Goal: Communication & Community: Share content

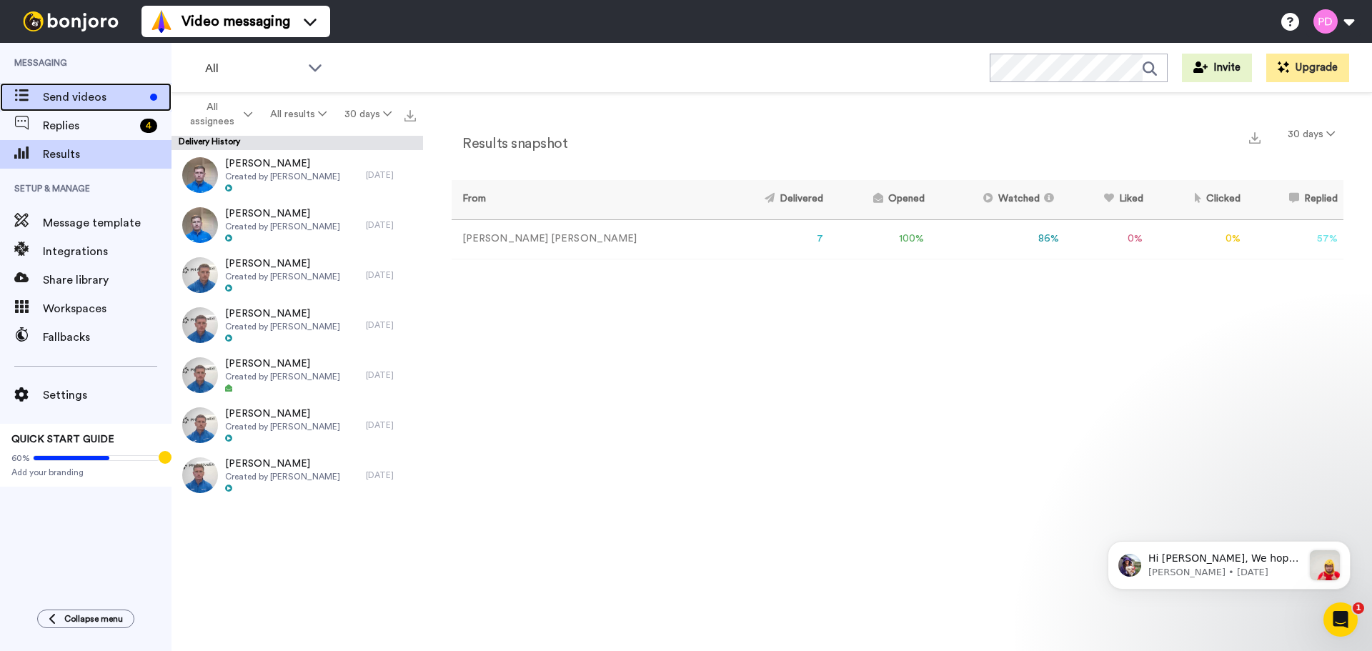
click at [70, 101] on span "Send videos" at bounding box center [93, 97] width 101 height 17
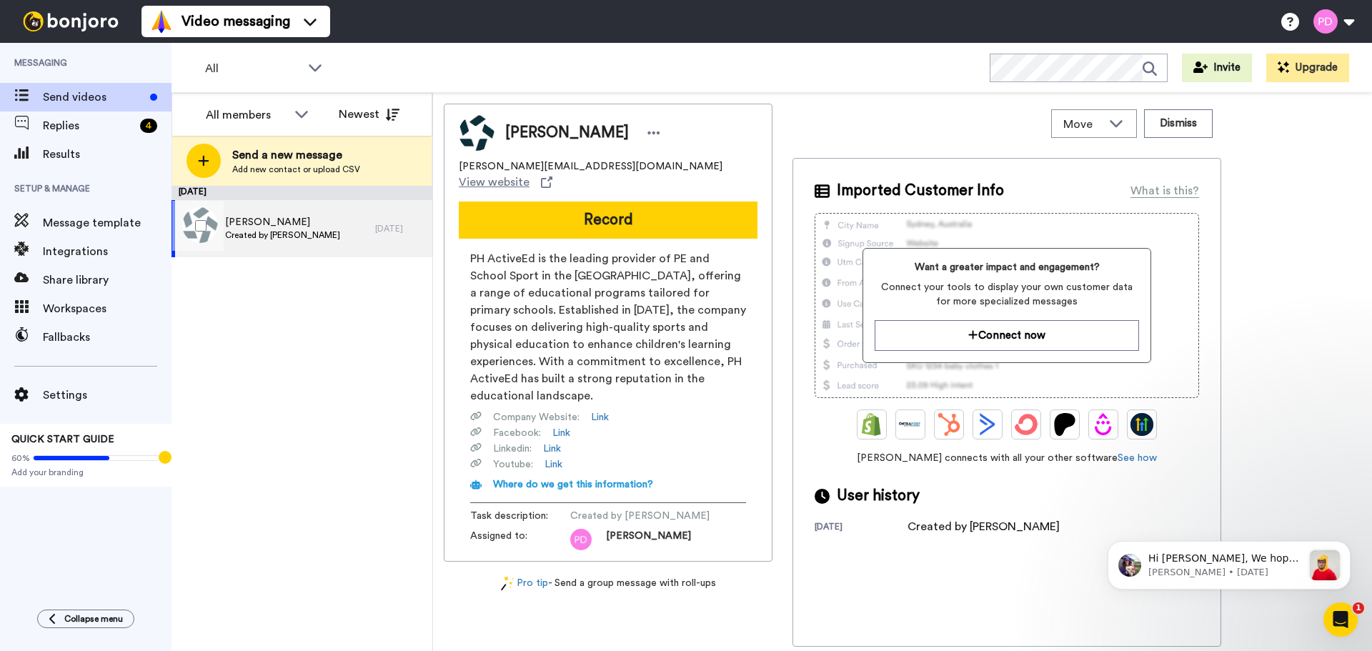
click at [247, 231] on span "Created by [PERSON_NAME]" at bounding box center [282, 234] width 115 height 11
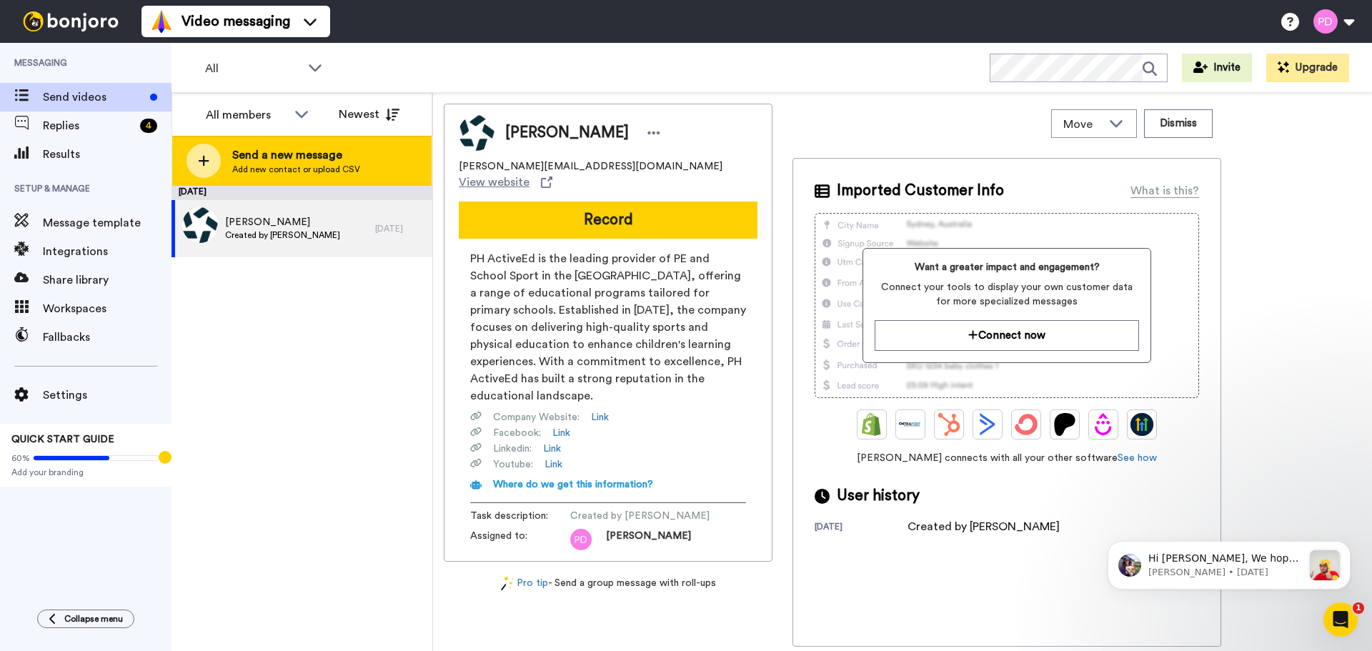
click at [302, 167] on span "Add new contact or upload CSV" at bounding box center [296, 169] width 128 height 11
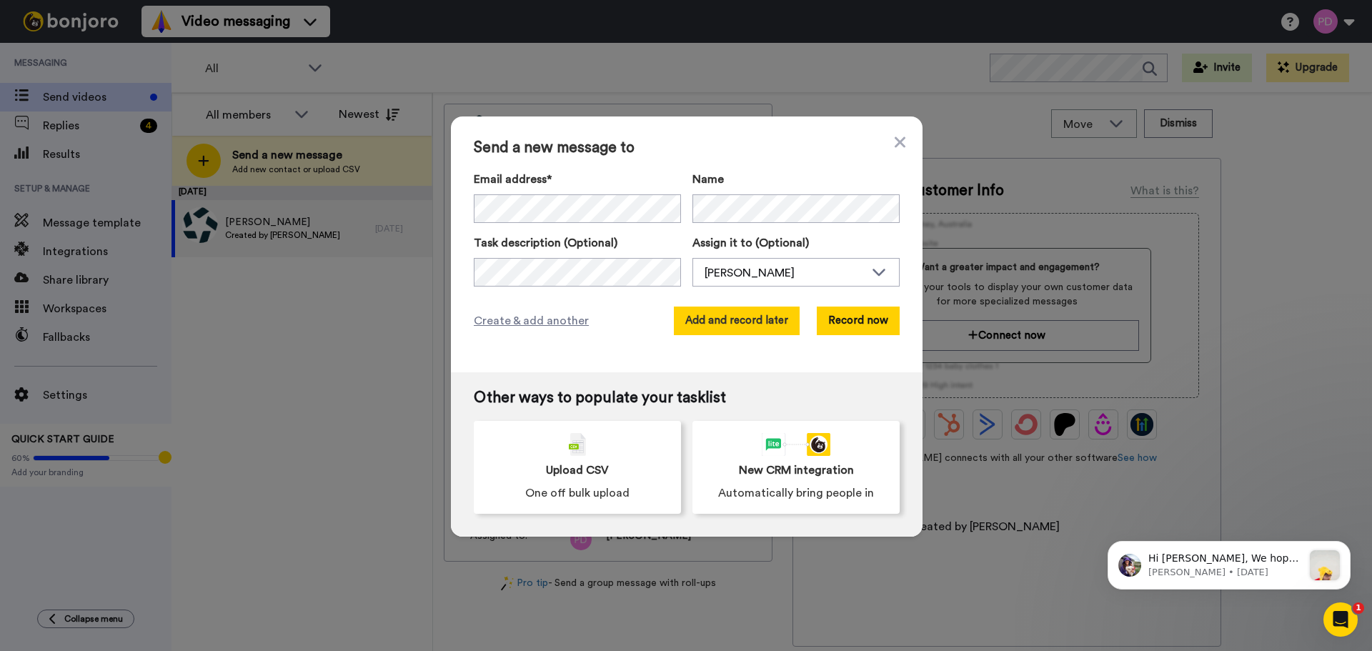
click at [769, 324] on button "Add and record later" at bounding box center [737, 320] width 126 height 29
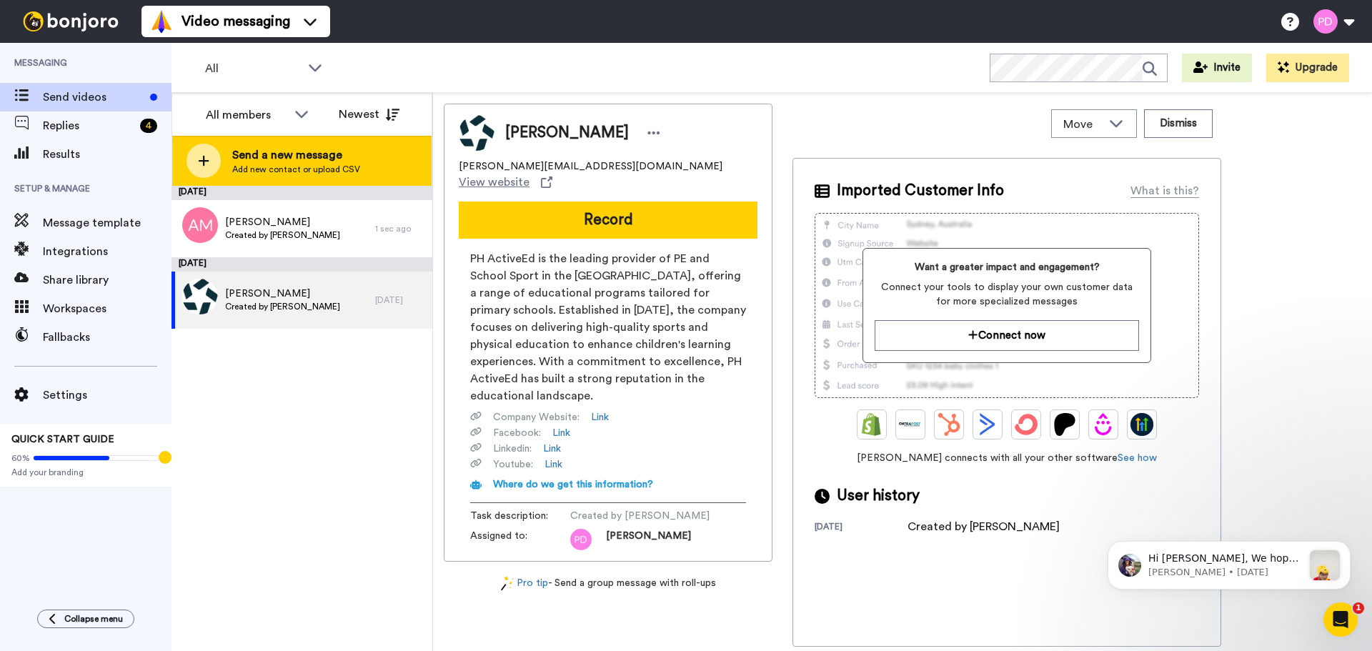
click at [211, 174] on div at bounding box center [203, 161] width 34 height 34
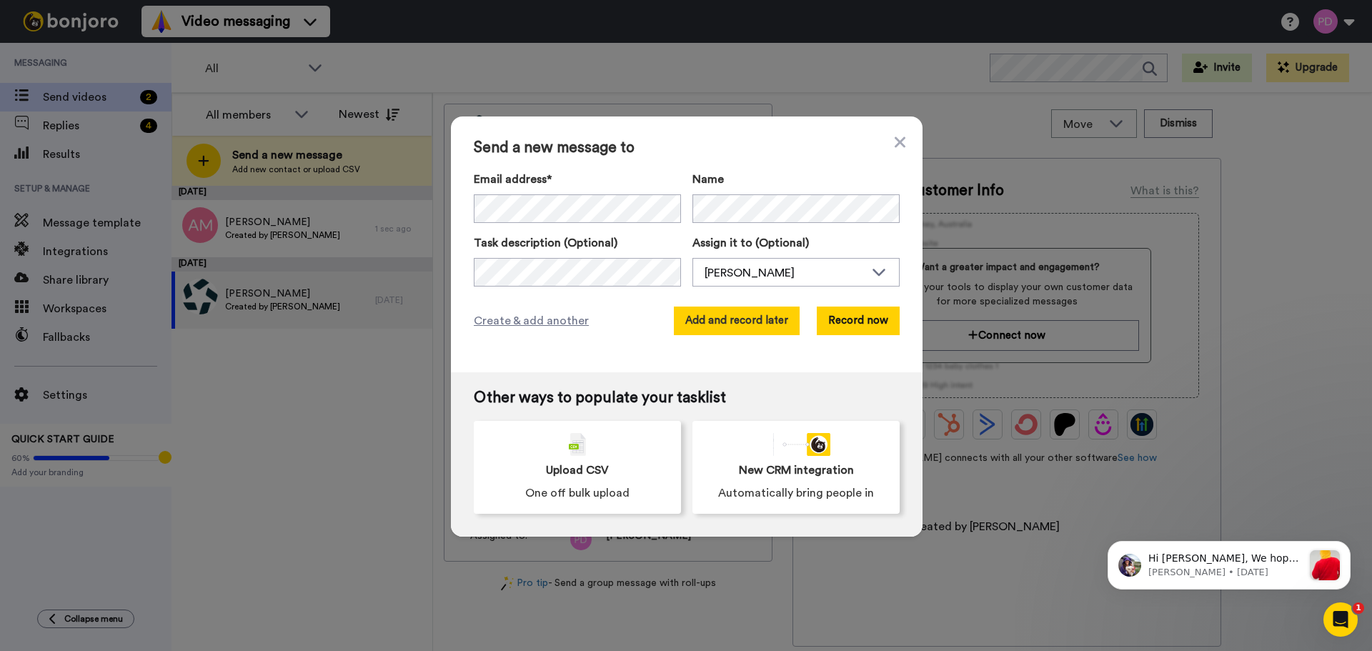
click at [749, 318] on button "Add and record later" at bounding box center [737, 320] width 126 height 29
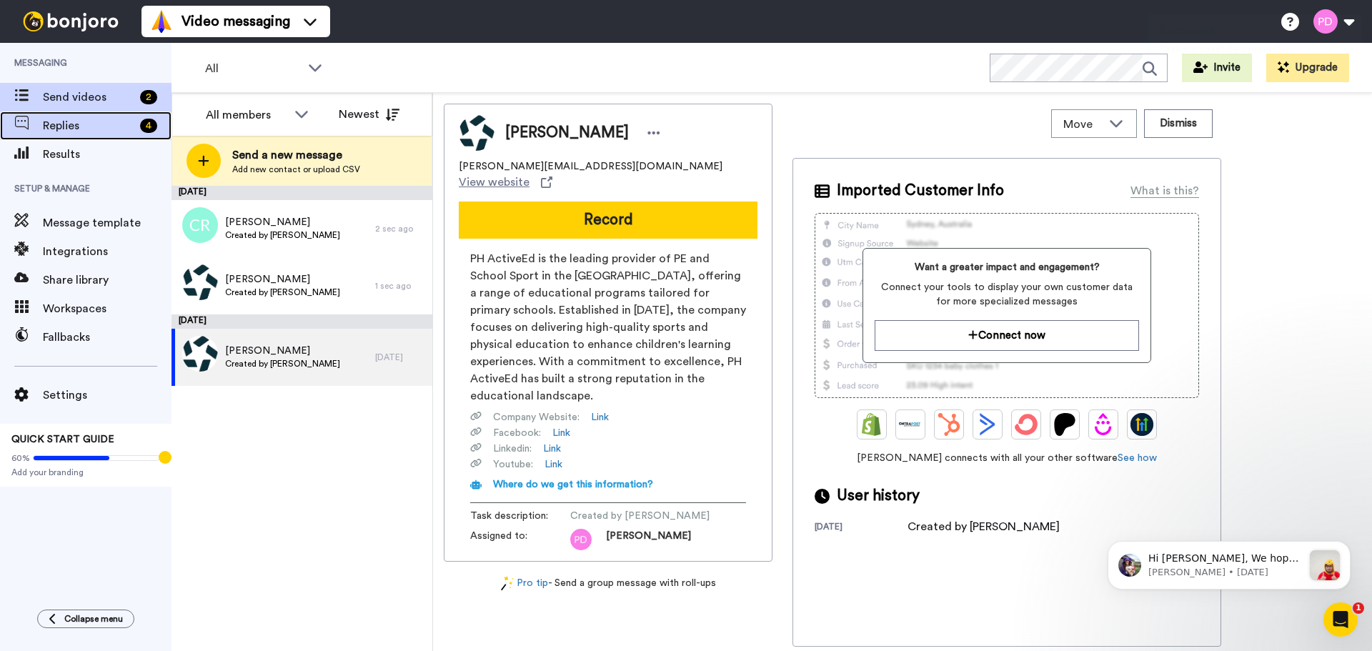
click at [55, 118] on span "Replies" at bounding box center [88, 125] width 91 height 17
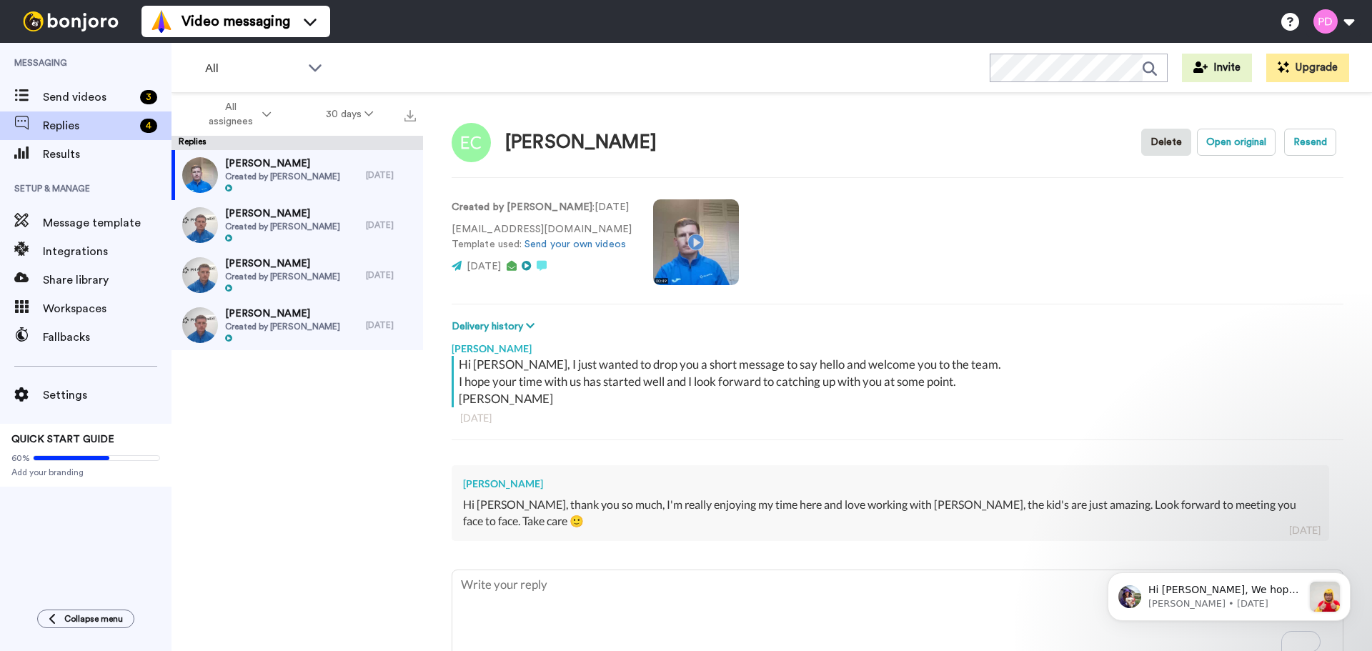
click at [686, 241] on video at bounding box center [696, 242] width 86 height 86
type textarea "x"
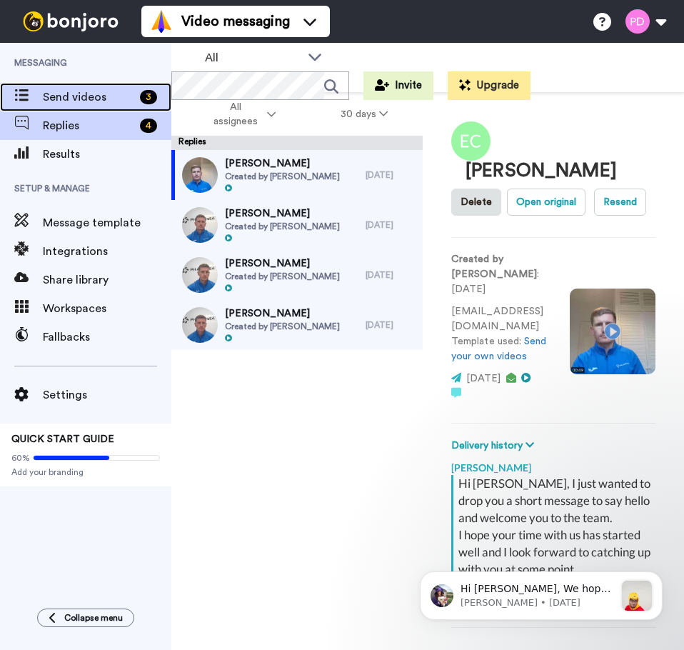
click at [61, 101] on span "Send videos" at bounding box center [88, 97] width 91 height 17
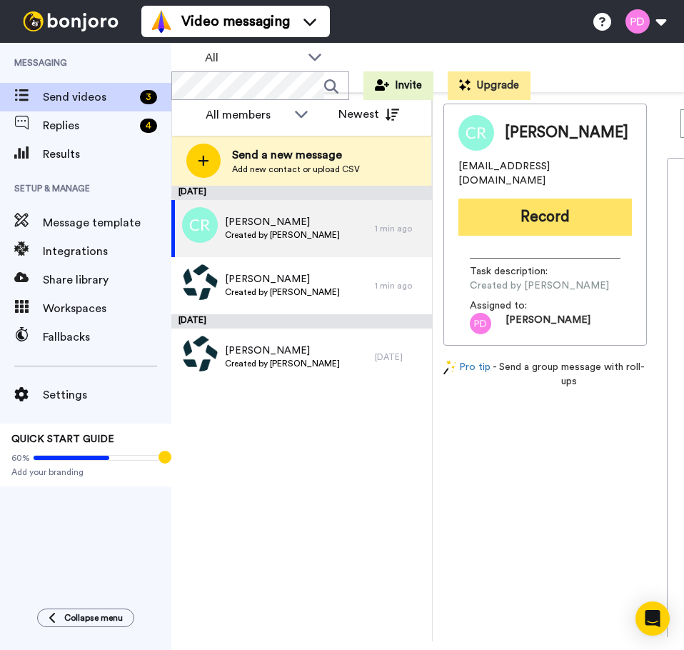
click at [535, 201] on button "Record" at bounding box center [546, 217] width 174 height 37
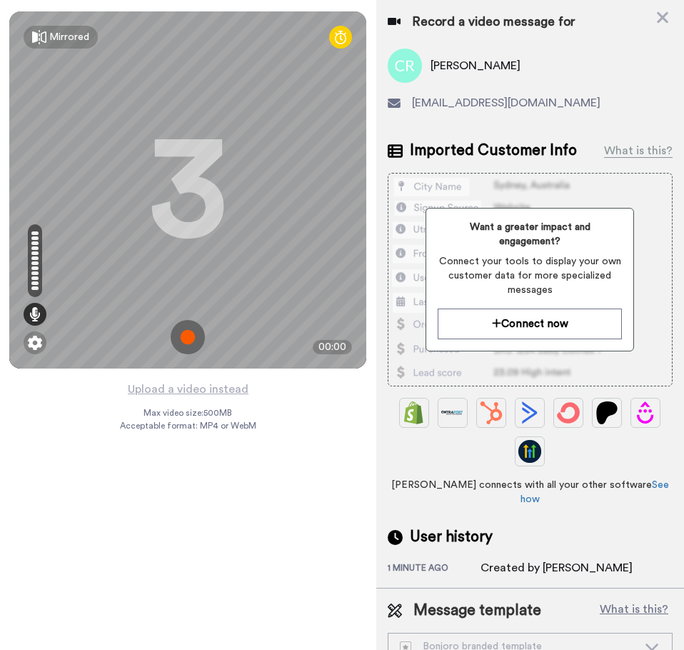
click at [195, 343] on img at bounding box center [188, 337] width 34 height 34
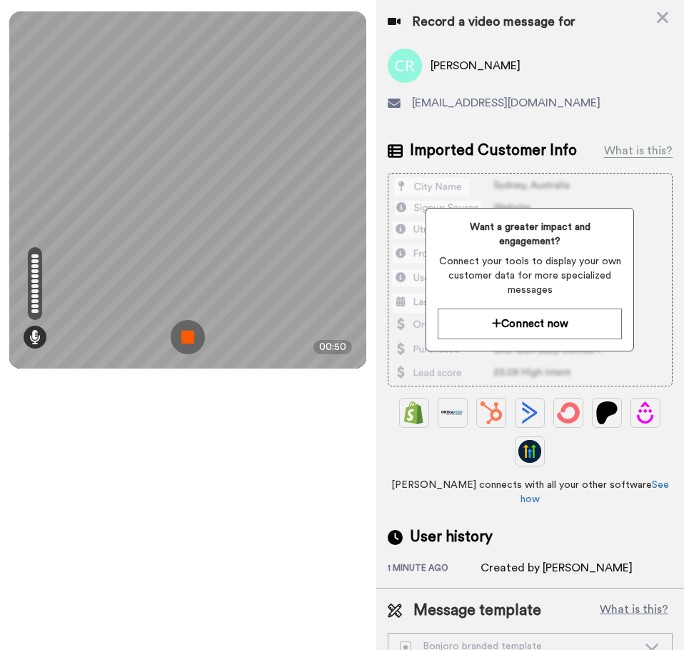
click at [195, 343] on img at bounding box center [188, 337] width 34 height 34
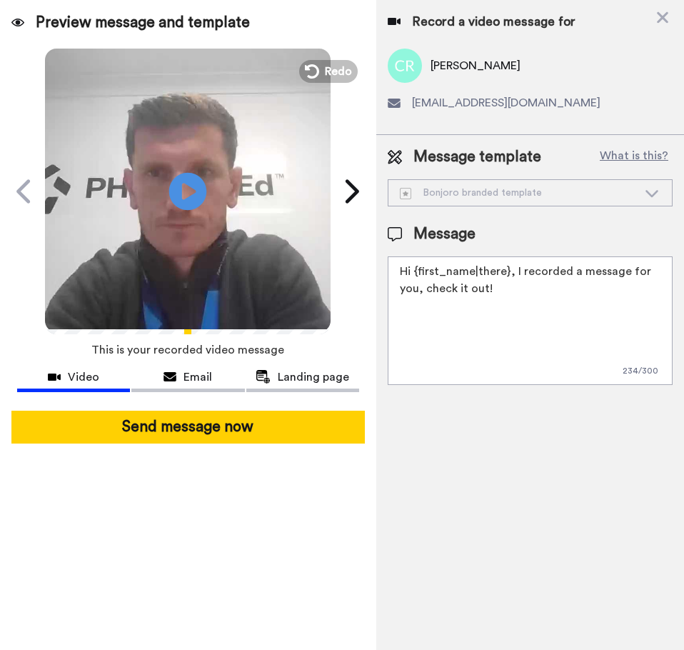
click at [187, 194] on icon "Play/Pause" at bounding box center [188, 191] width 38 height 68
drag, startPoint x: 495, startPoint y: 294, endPoint x: 510, endPoint y: 273, distance: 25.6
click at [510, 273] on textarea "Hi {first_name|there}, I recorded a message for you, check it out!" at bounding box center [530, 320] width 285 height 129
paste textarea "just wanted to drop you a quick message to say hello. I hope things have starte…"
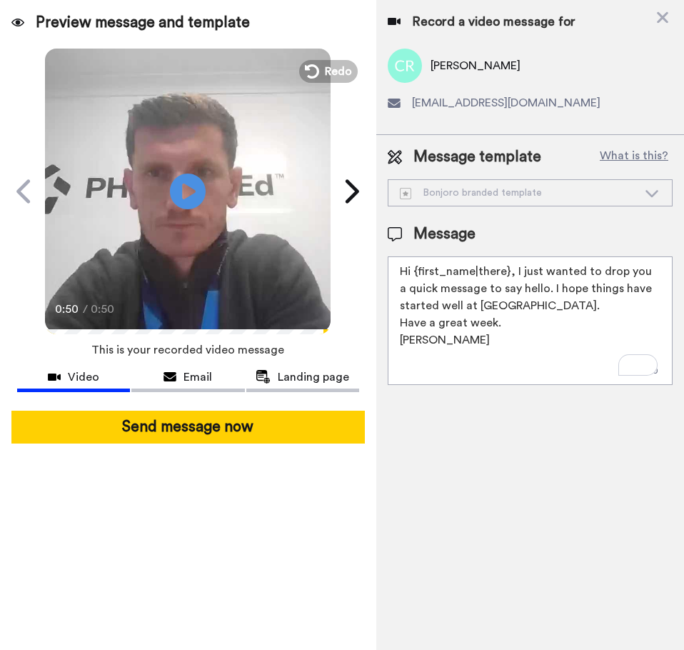
click at [537, 291] on textarea "Hi {first_name|there}, I just wanted to drop you a quick message to say hello. …" at bounding box center [530, 320] width 285 height 129
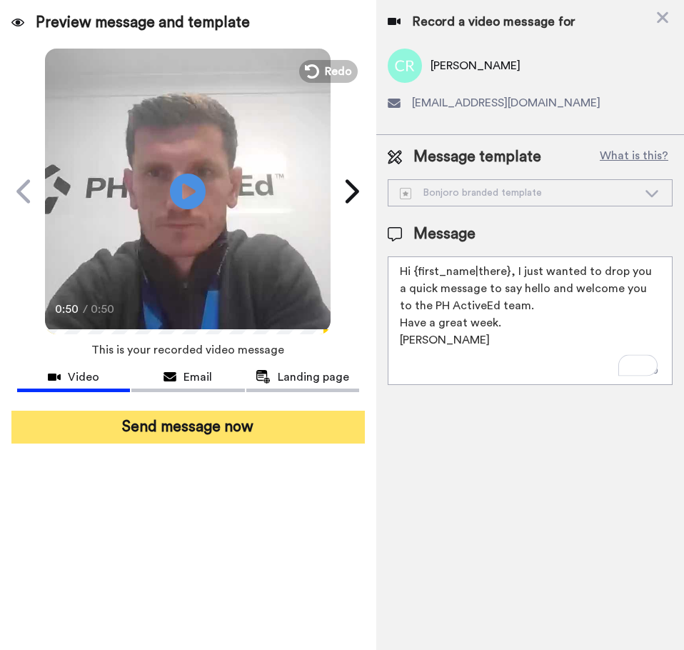
type textarea "Hi {first_name|there}, I just wanted to drop you a quick message to say hello a…"
click at [207, 432] on button "Send message now" at bounding box center [188, 427] width 354 height 33
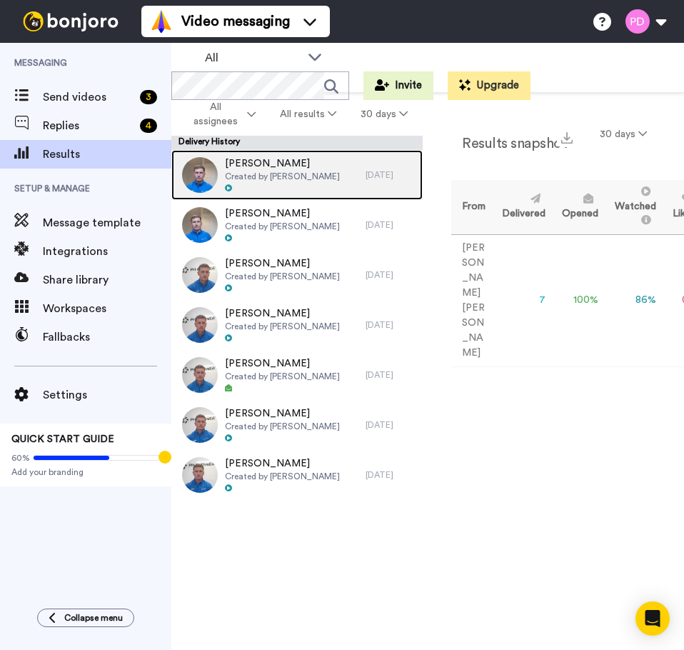
click at [329, 179] on div "[PERSON_NAME] Created by [PERSON_NAME]" at bounding box center [268, 175] width 194 height 50
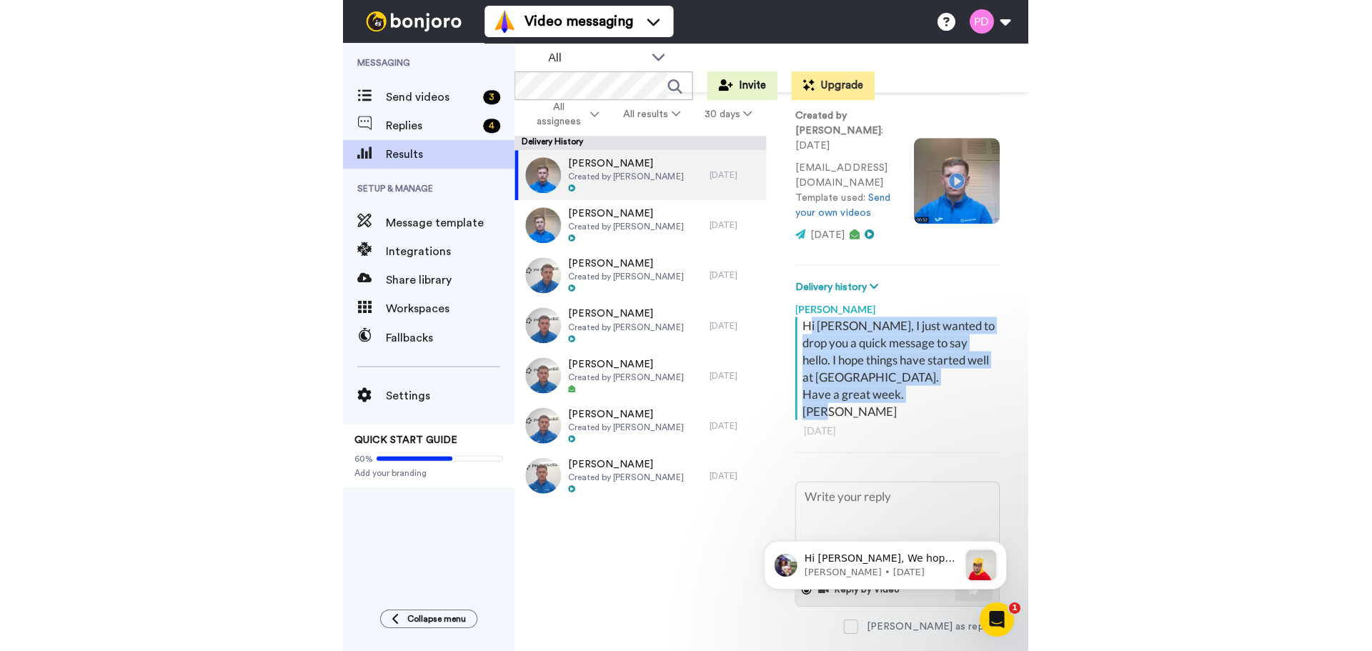
scroll to position [144, 0]
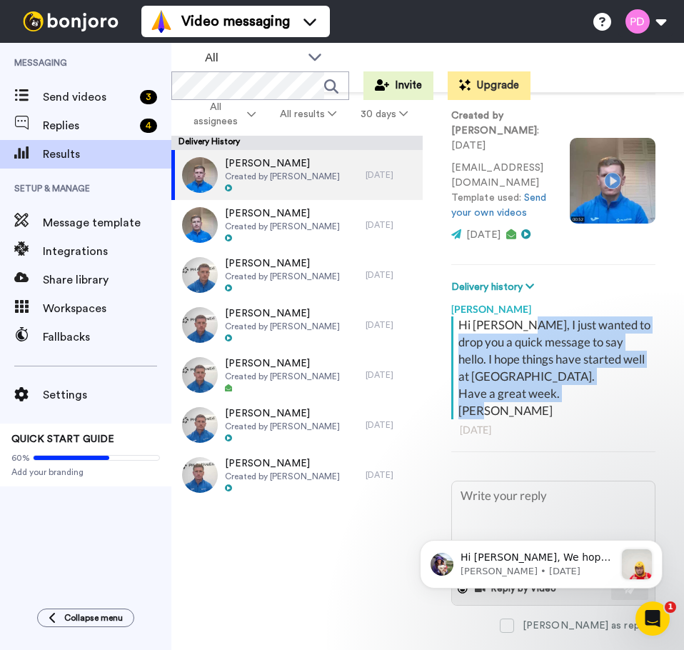
drag, startPoint x: 507, startPoint y: 460, endPoint x: 524, endPoint y: 365, distance: 96.7
click at [524, 365] on div "Hi Georgina, I just wanted to drop you a quick message to say hello. I hope thi…" at bounding box center [556, 367] width 194 height 103
copy div "I just wanted to drop you a quick message to say hello. I hope things have star…"
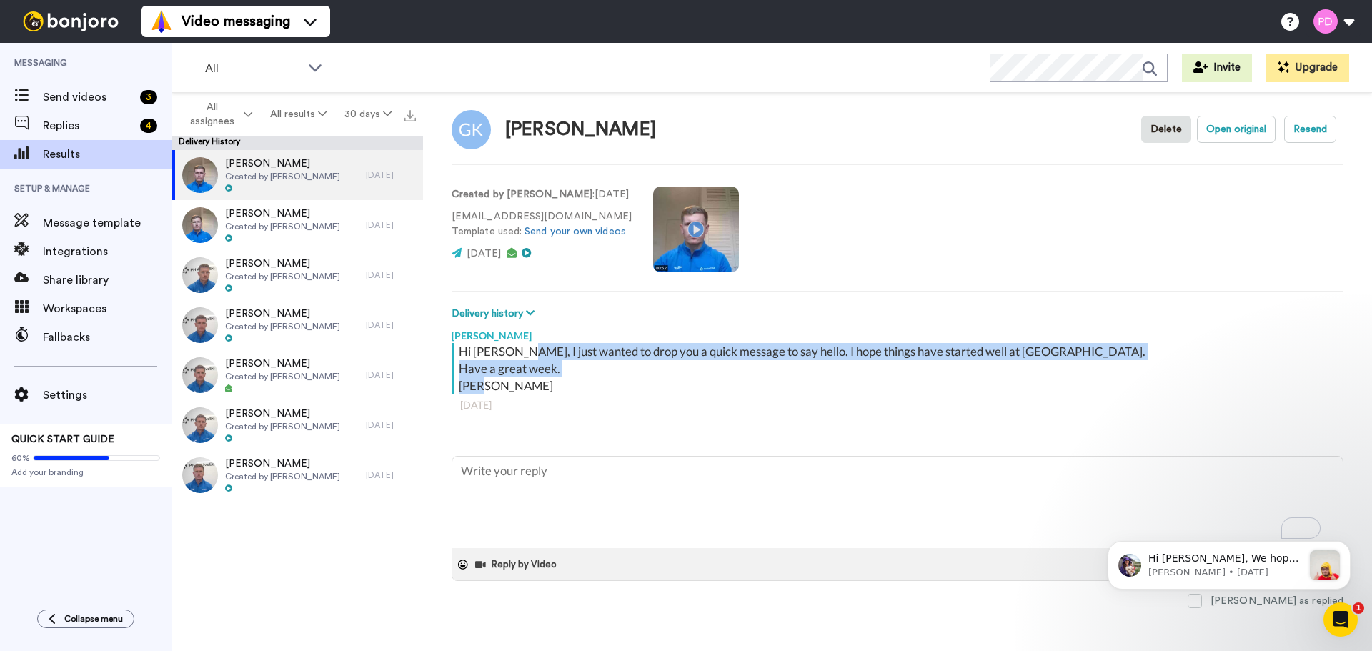
scroll to position [13, 0]
type textarea "x"
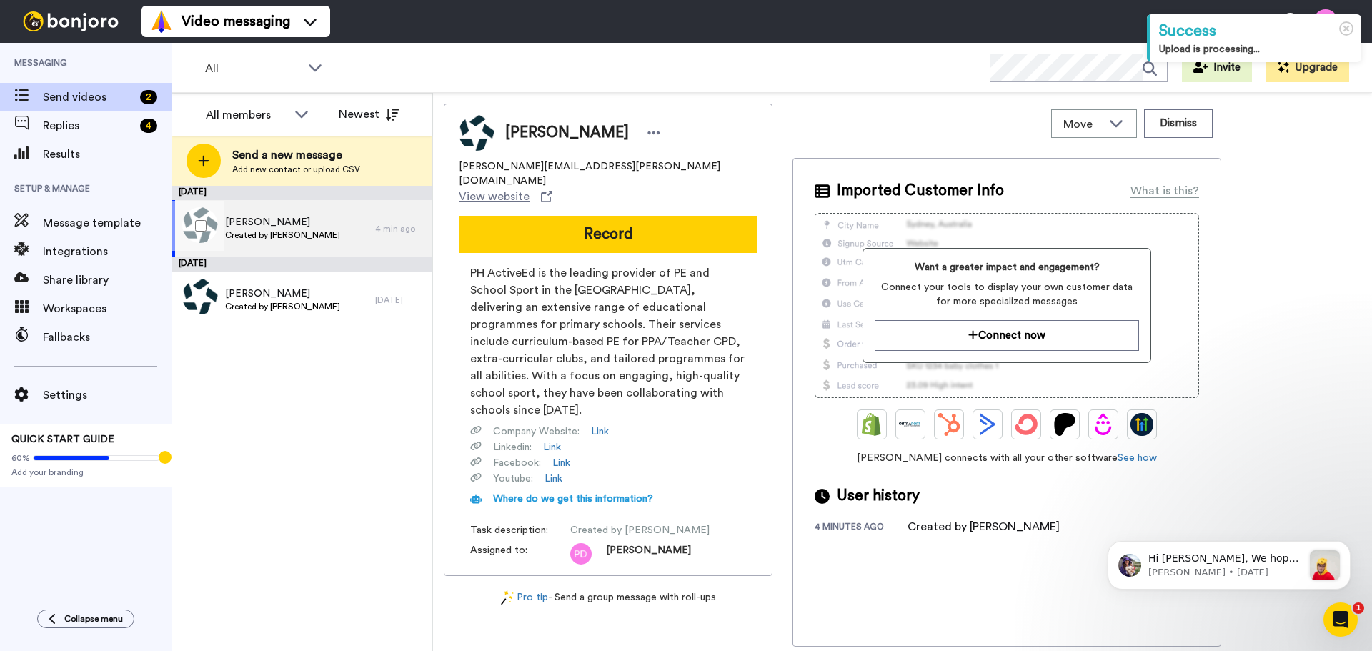
click at [289, 234] on span "Created by [PERSON_NAME]" at bounding box center [282, 234] width 115 height 11
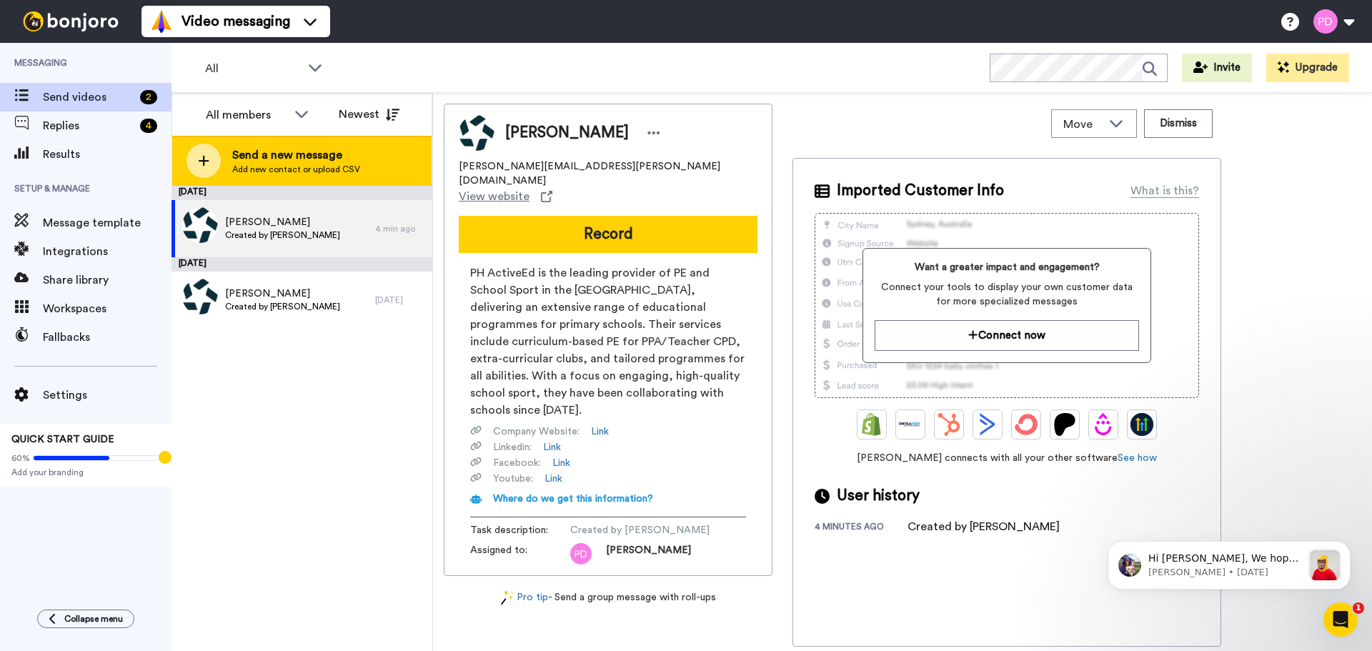
click at [221, 149] on div "Send a new message Add new contact or upload CSV" at bounding box center [301, 161] width 259 height 50
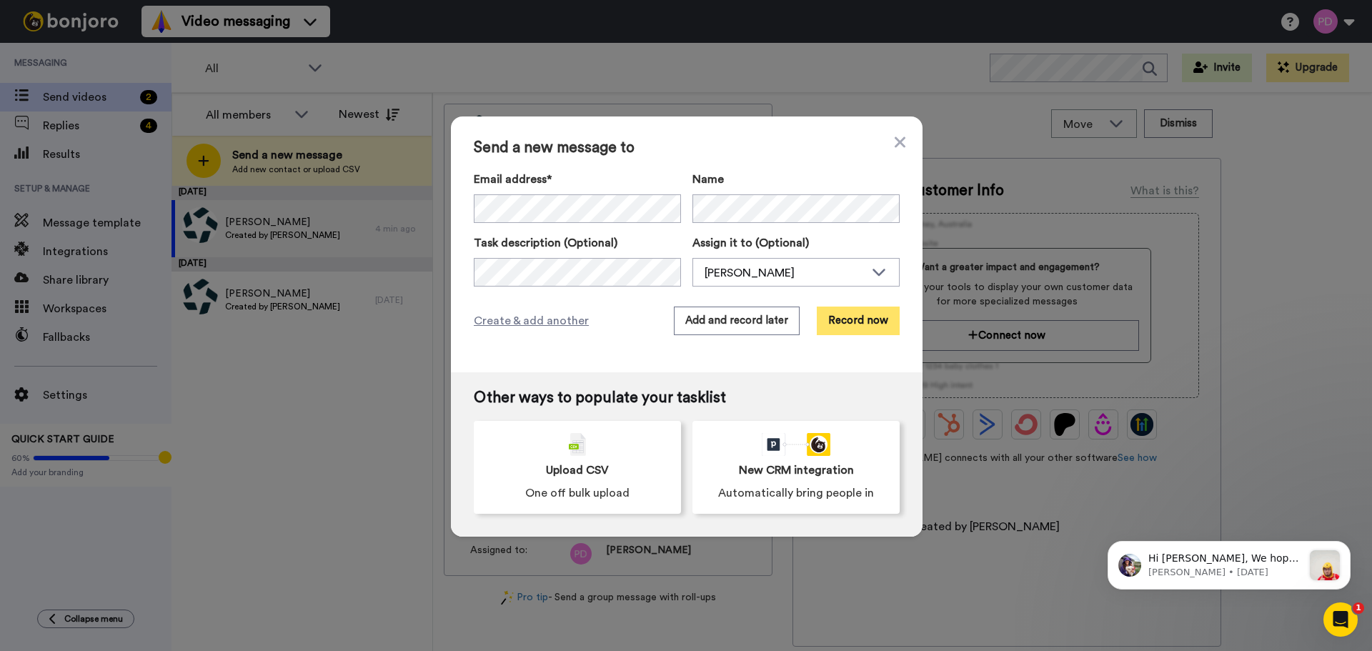
click at [684, 327] on button "Record now" at bounding box center [858, 320] width 83 height 29
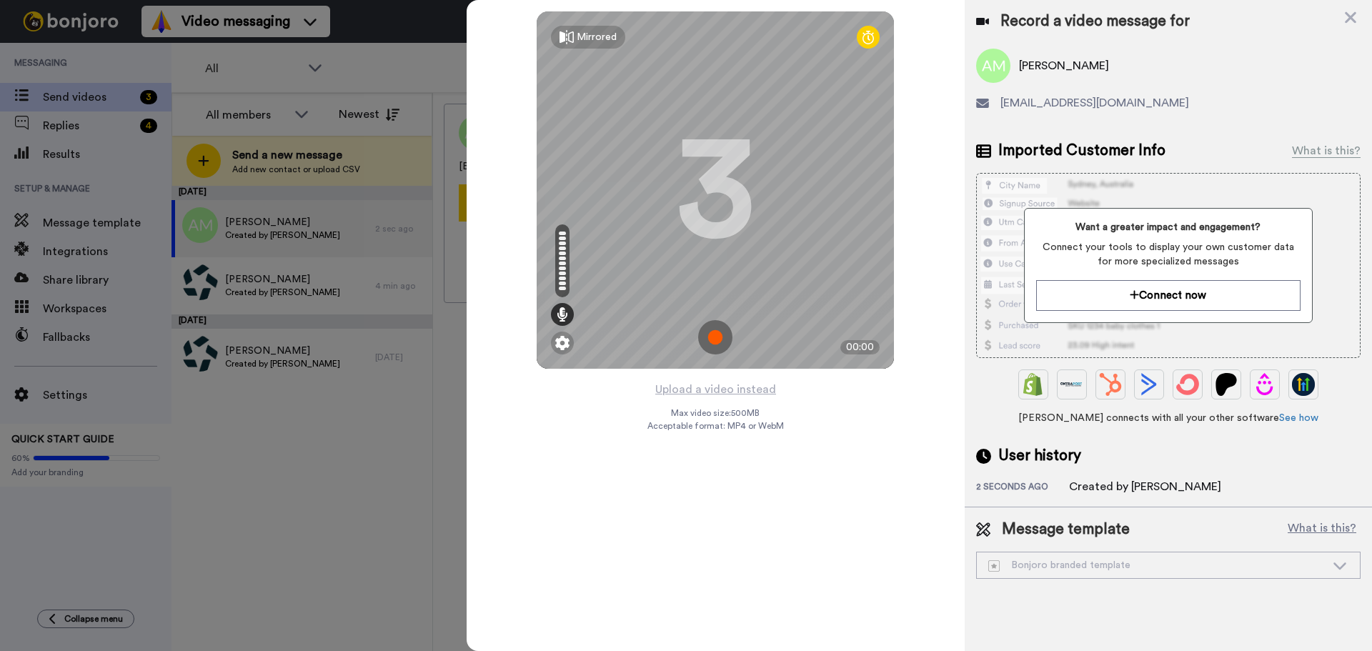
click at [684, 337] on img at bounding box center [715, 337] width 34 height 34
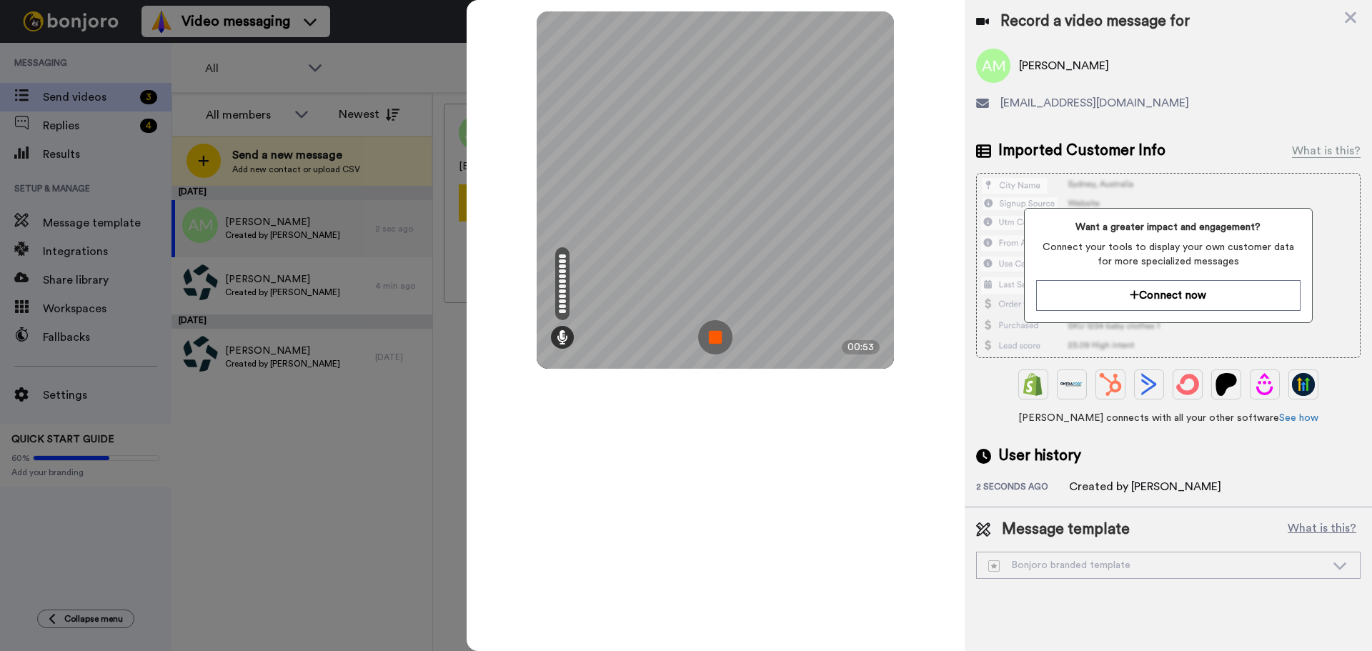
click at [684, 337] on img at bounding box center [715, 337] width 34 height 34
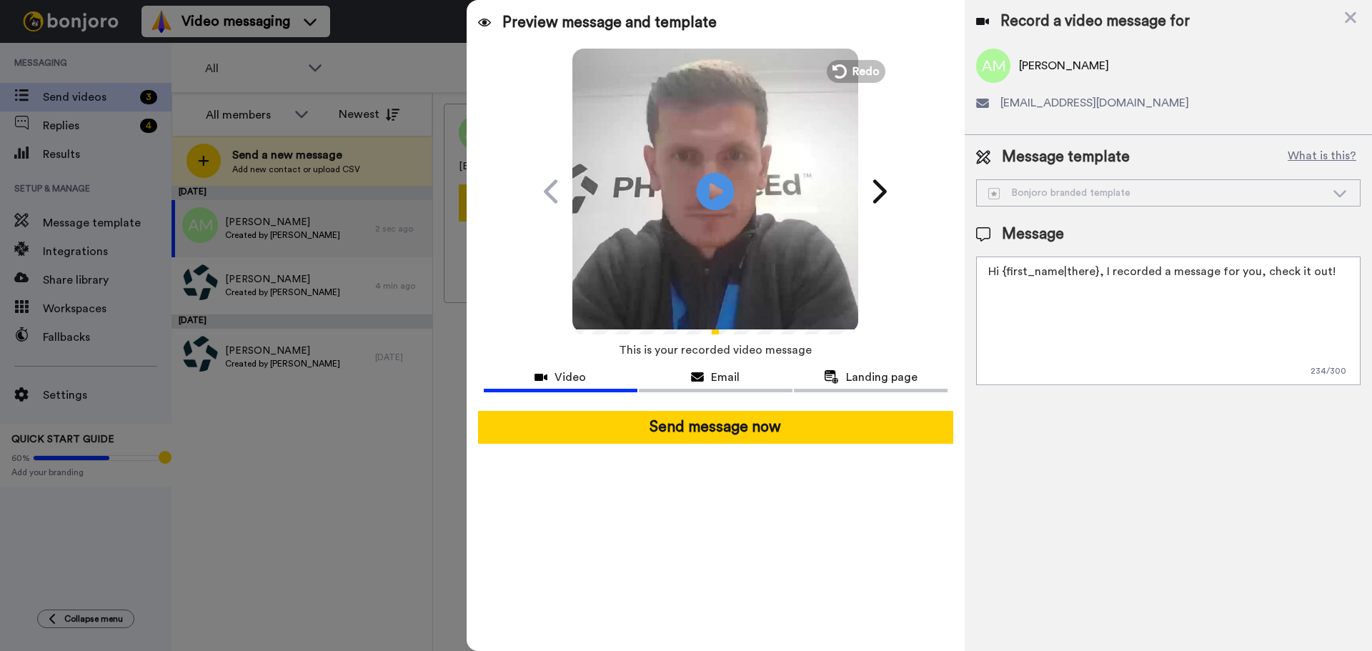
click at [684, 203] on icon at bounding box center [716, 191] width 38 height 38
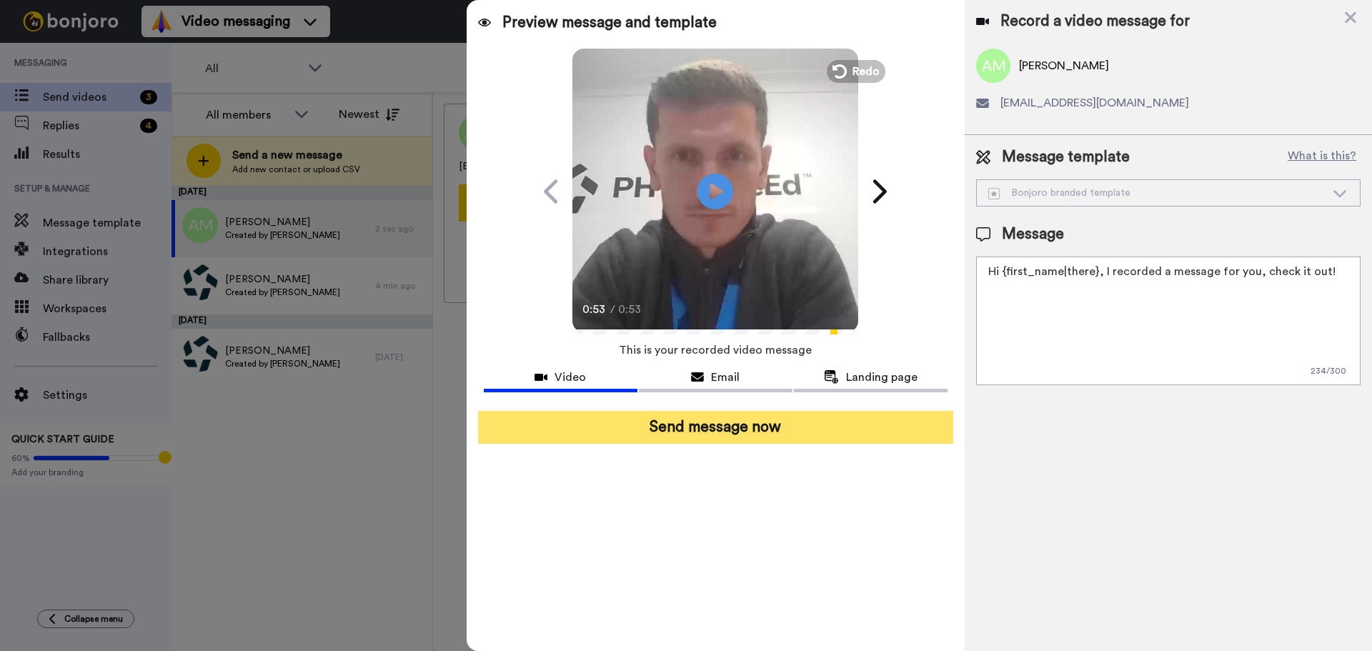
click at [684, 431] on button "Send message now" at bounding box center [715, 427] width 475 height 33
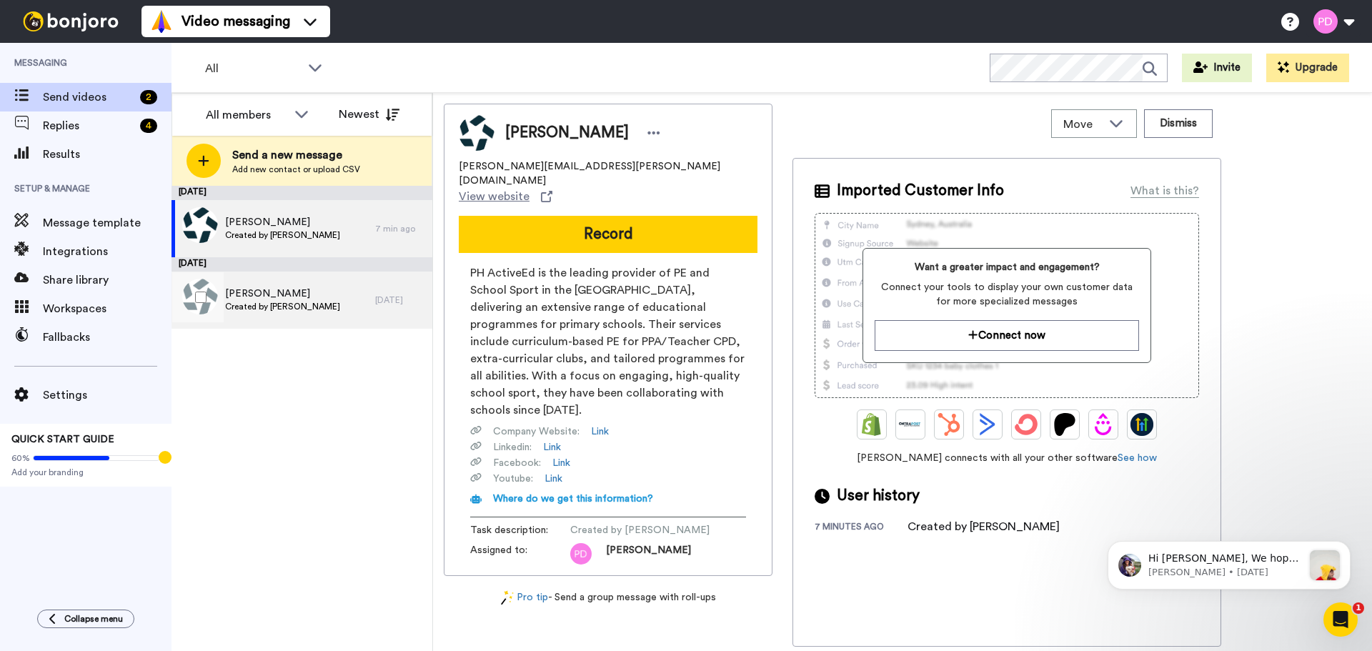
click at [331, 312] on div "Reiley Paffett Created by Peter Drew" at bounding box center [273, 299] width 204 height 57
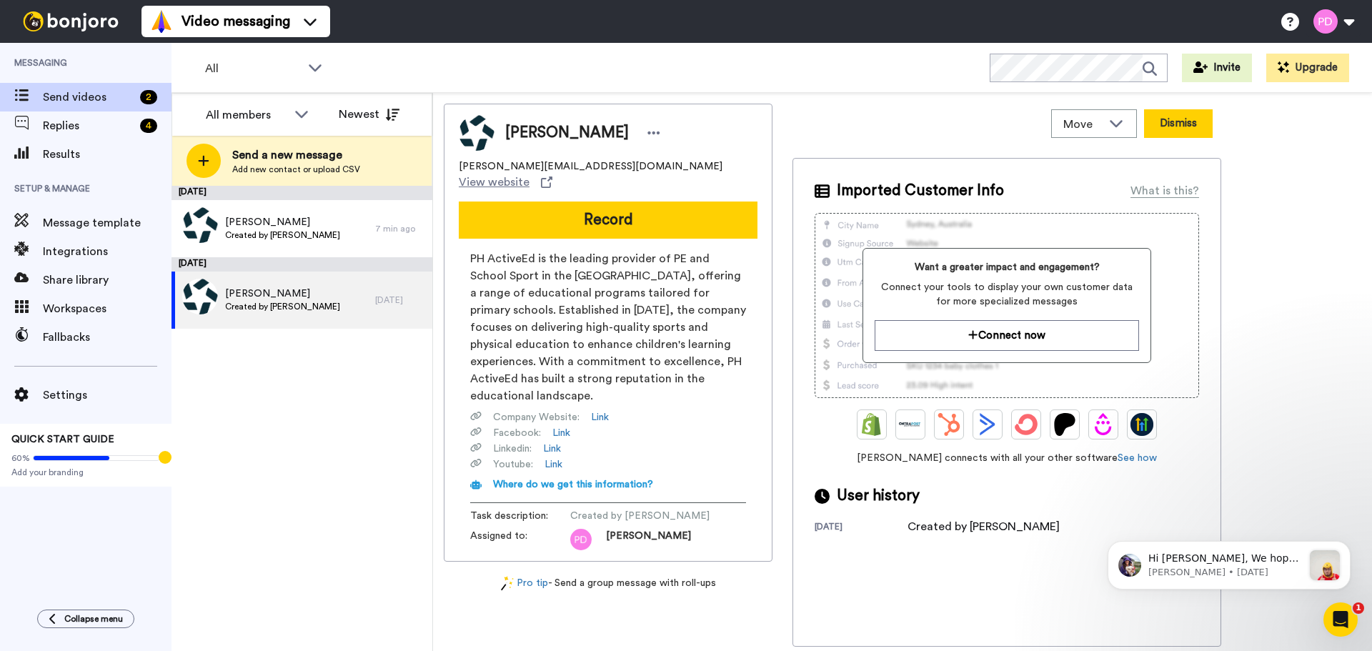
click at [1181, 125] on button "Dismiss" at bounding box center [1178, 123] width 69 height 29
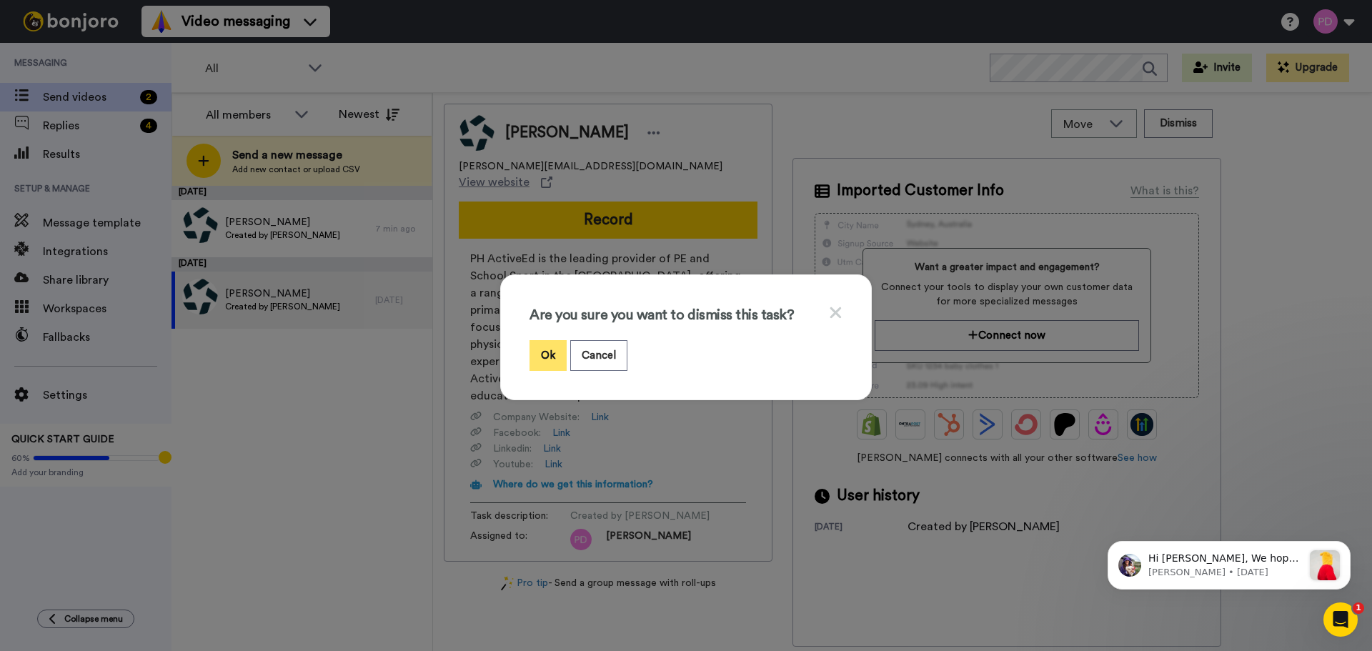
click at [549, 358] on button "Ok" at bounding box center [547, 355] width 37 height 31
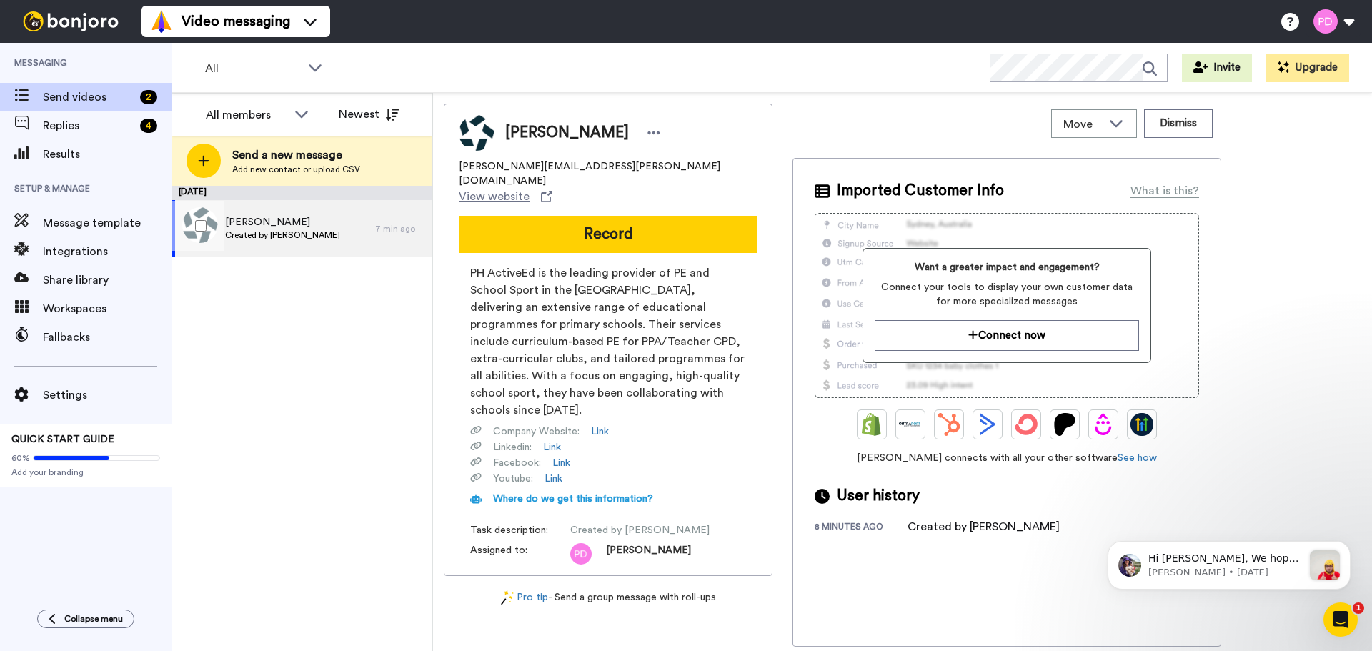
click at [335, 234] on div "Archie Mead Created by Peter Drew" at bounding box center [273, 228] width 204 height 57
click at [1195, 129] on button "Dismiss" at bounding box center [1178, 123] width 69 height 29
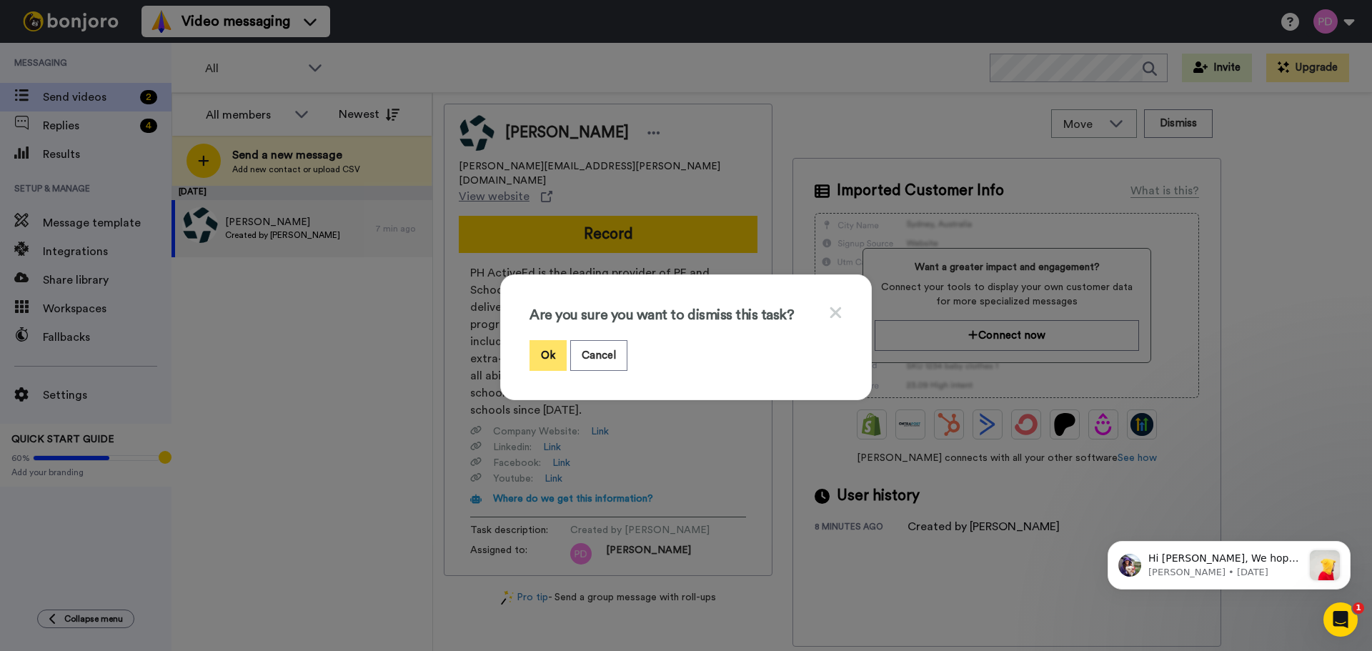
click at [543, 349] on button "Ok" at bounding box center [547, 355] width 37 height 31
